Goal: Find specific page/section: Find specific page/section

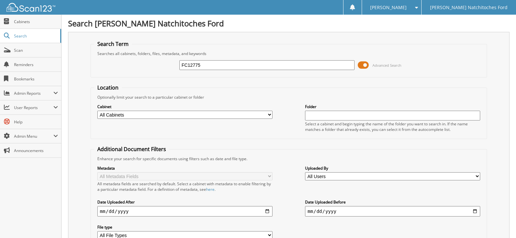
type input "FC12775"
click at [137, 114] on select "All Cabinets ACCOUNTS PAYABLE ACCOUNTS PAYABLE JG ACCOUNTS RECEIVABLE ACTIVE EM…" at bounding box center [184, 115] width 175 height 8
select select "4580"
click at [97, 111] on select "All Cabinets ACCOUNTS PAYABLE ACCOUNTS PAYABLE JG ACCOUNTS RECEIVABLE ACTIVE EM…" at bounding box center [184, 115] width 175 height 8
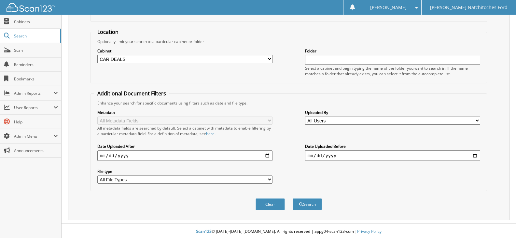
scroll to position [58, 0]
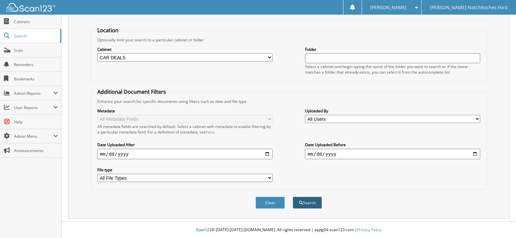
click at [309, 204] on button "Search" at bounding box center [306, 203] width 29 height 12
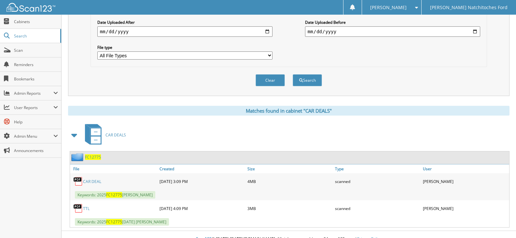
scroll to position [189, 0]
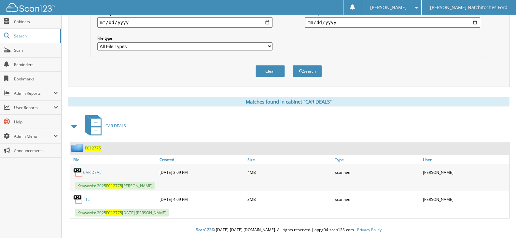
click at [96, 173] on link "CAR DEAL" at bounding box center [92, 173] width 18 height 6
